Goal: Information Seeking & Learning: Learn about a topic

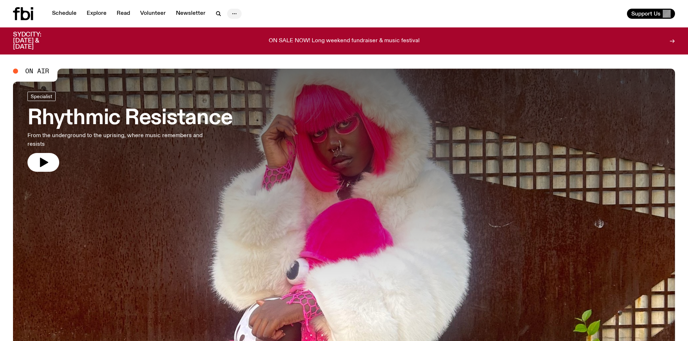
click at [232, 13] on icon "button" at bounding box center [234, 13] width 9 height 9
click at [45, 69] on span "On Air" at bounding box center [37, 71] width 24 height 7
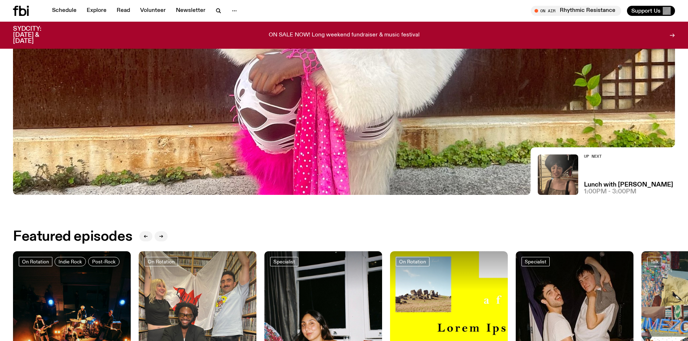
scroll to position [175, 0]
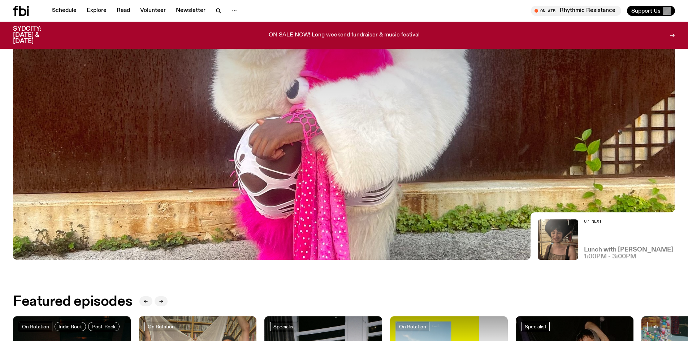
click at [599, 251] on h3 "Lunch with [PERSON_NAME]" at bounding box center [628, 250] width 89 height 6
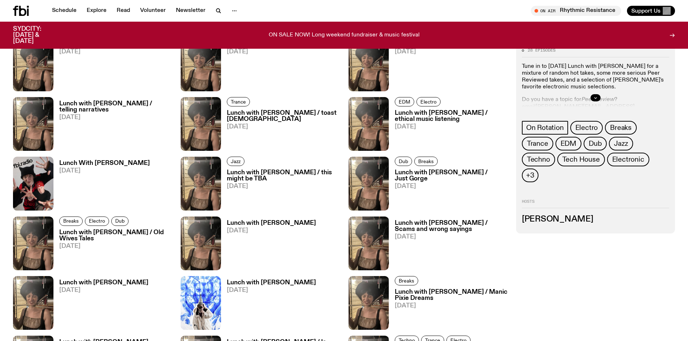
scroll to position [429, 0]
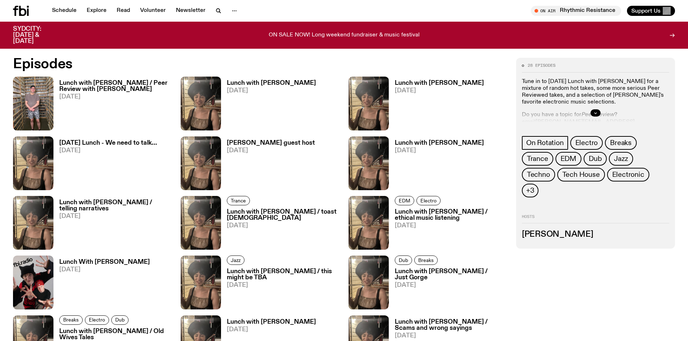
click at [94, 86] on h3 "Lunch with [PERSON_NAME] / Peer Review with [PERSON_NAME]" at bounding box center [115, 86] width 113 height 12
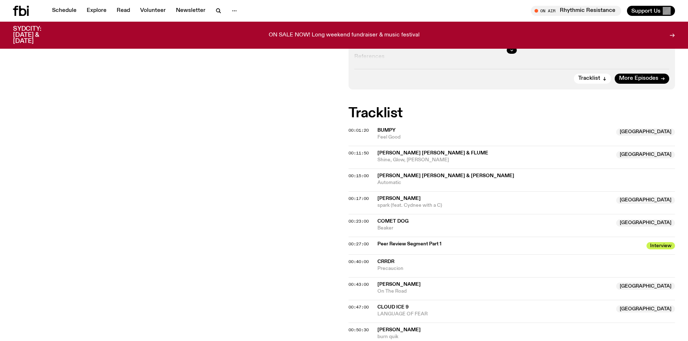
scroll to position [248, 0]
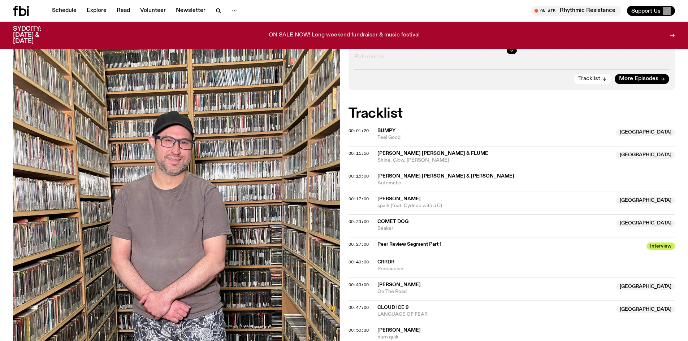
click at [593, 79] on span "Tracklist" at bounding box center [589, 78] width 22 height 5
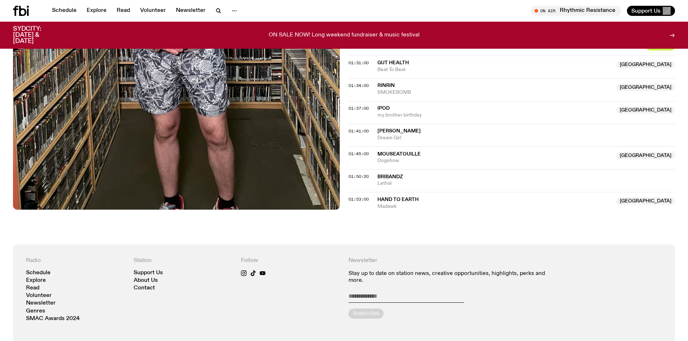
scroll to position [710, 0]
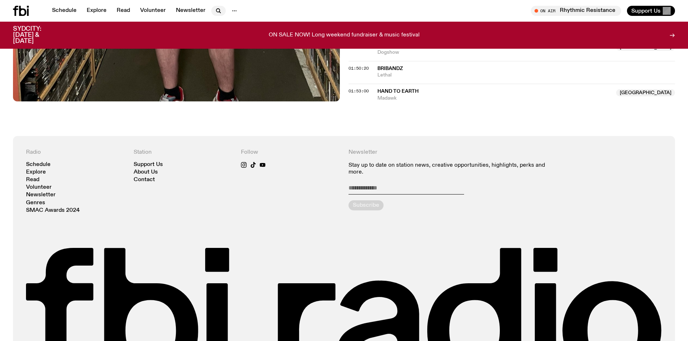
click at [220, 13] on icon "button" at bounding box center [218, 11] width 9 height 9
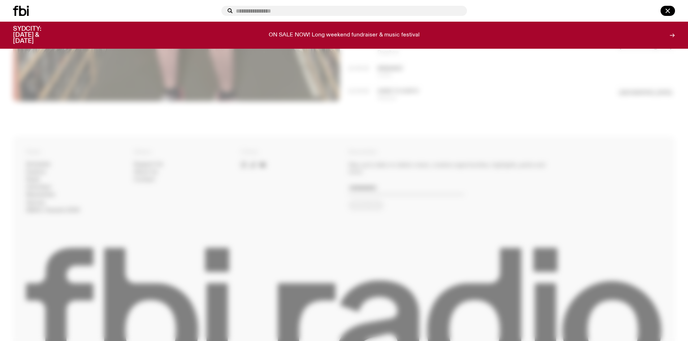
click at [264, 9] on input "text" at bounding box center [348, 11] width 225 height 6
type input "****"
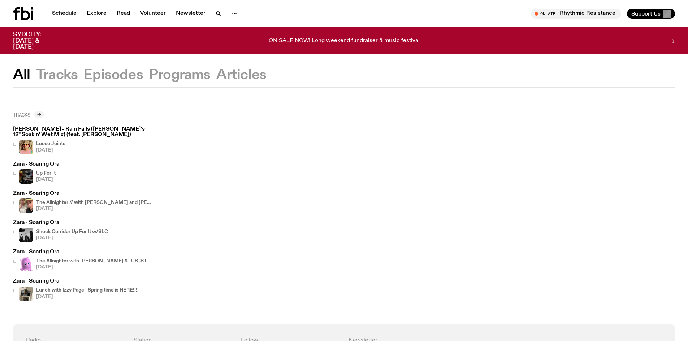
click at [37, 113] on div at bounding box center [39, 114] width 10 height 7
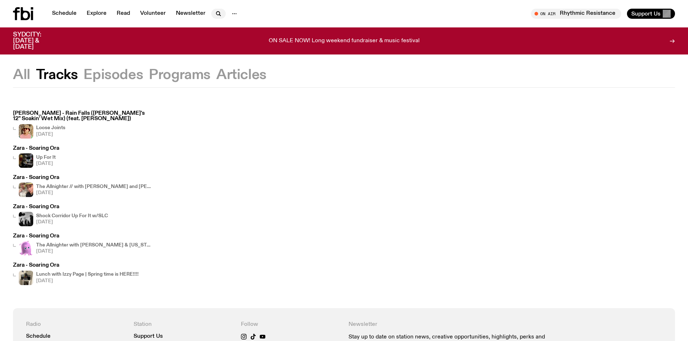
click at [216, 14] on icon "button" at bounding box center [218, 13] width 9 height 9
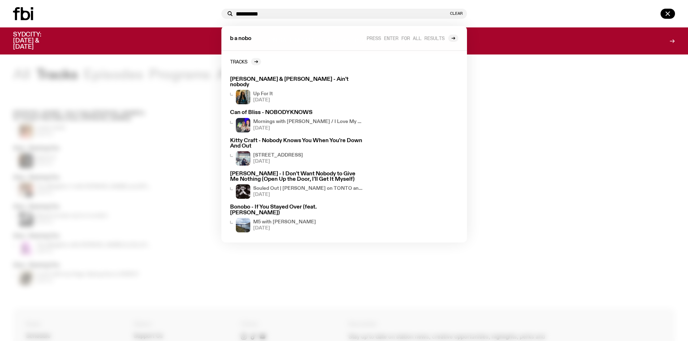
type input "**********"
